Goal: Find specific page/section: Find specific page/section

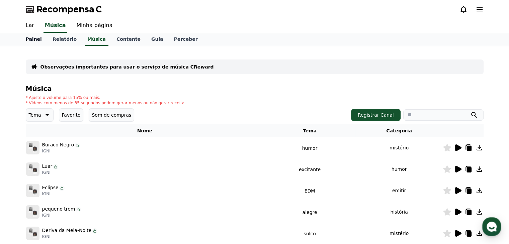
click at [31, 41] on font "Painel" at bounding box center [34, 38] width 16 height 5
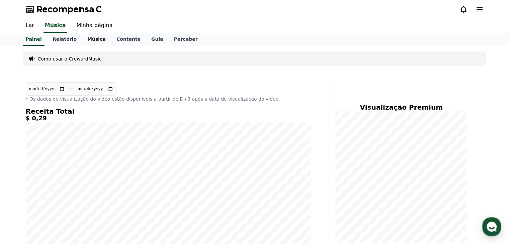
click at [87, 38] on font "Música" at bounding box center [96, 38] width 18 height 5
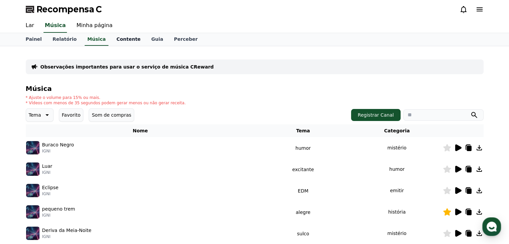
click at [118, 36] on font "Contente" at bounding box center [128, 38] width 24 height 5
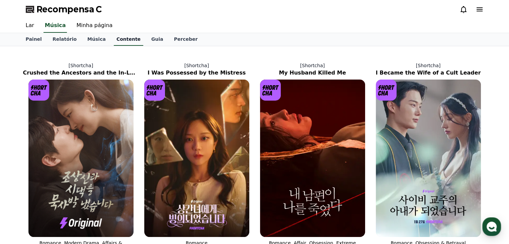
click at [119, 40] on font "Contente" at bounding box center [128, 38] width 24 height 5
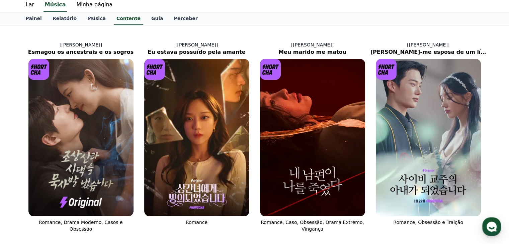
scroll to position [20, 0]
